Goal: Navigation & Orientation: Find specific page/section

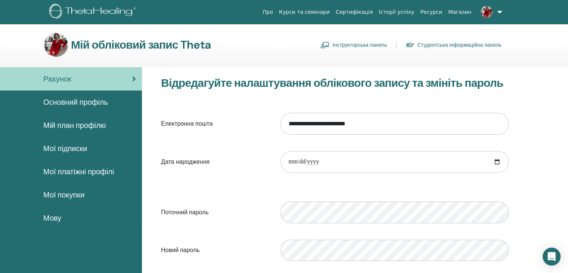
click at [94, 101] on span "Основний профіль" at bounding box center [75, 101] width 65 height 11
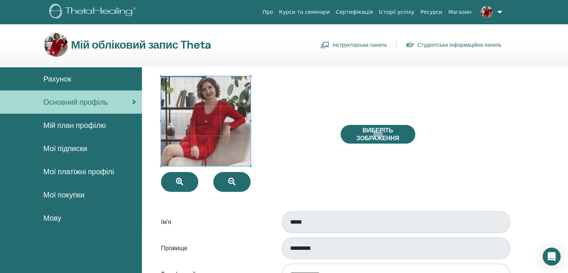
click at [369, 48] on link "Інструкторська панель" at bounding box center [354, 45] width 67 height 12
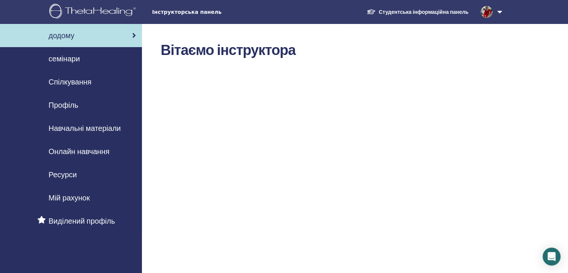
click at [60, 103] on span "Профіль" at bounding box center [64, 104] width 30 height 11
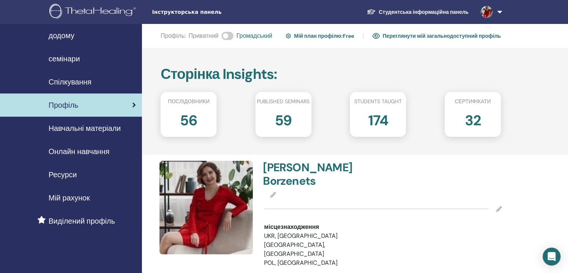
click at [429, 34] on link "Переглянути мій загальнодоступний профіль" at bounding box center [437, 36] width 129 height 12
click at [394, 10] on link "Студентська інформаційна панель" at bounding box center [418, 12] width 114 height 14
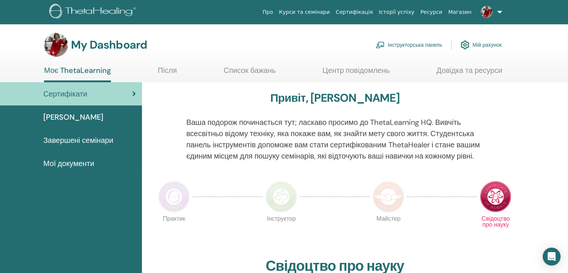
click at [88, 164] on span "Мої документи" at bounding box center [68, 163] width 51 height 11
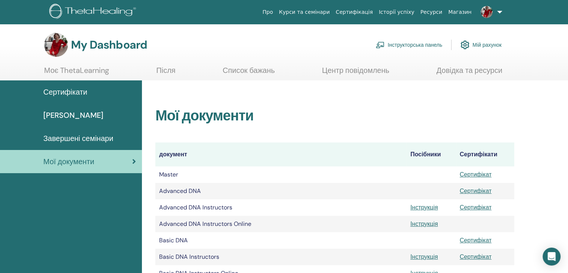
click at [424, 43] on link "Інструкторська панель" at bounding box center [409, 45] width 67 height 16
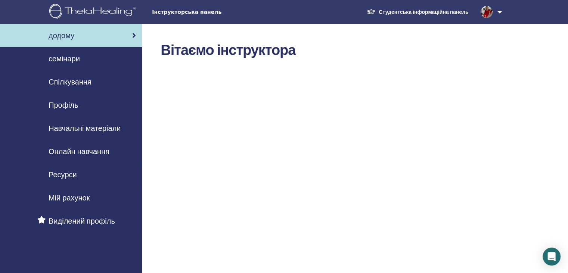
click at [77, 106] on span "Профіль" at bounding box center [64, 104] width 30 height 11
